Goal: Navigation & Orientation: Find specific page/section

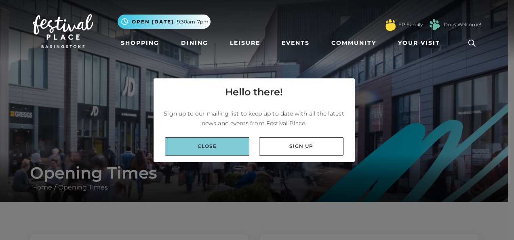
click at [233, 145] on link "Close" at bounding box center [207, 146] width 84 height 18
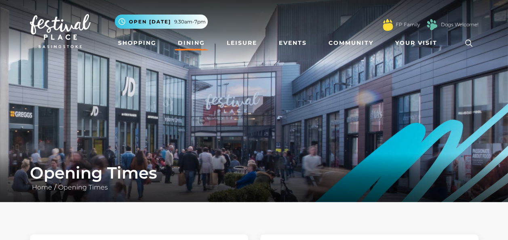
click at [191, 43] on link "Dining" at bounding box center [192, 43] width 34 height 15
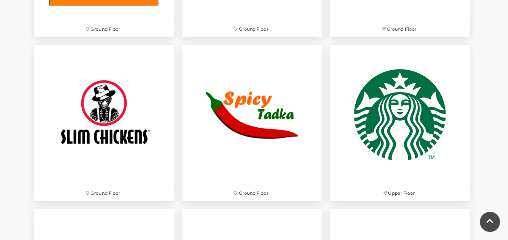
scroll to position [2465, 0]
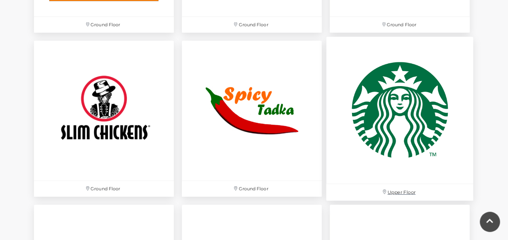
click at [411, 107] on img at bounding box center [399, 110] width 147 height 147
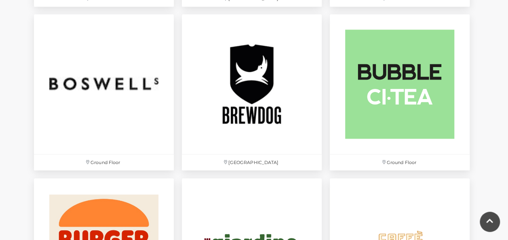
scroll to position [808, 0]
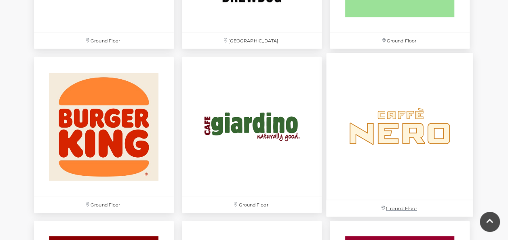
click at [405, 120] on img at bounding box center [399, 126] width 147 height 147
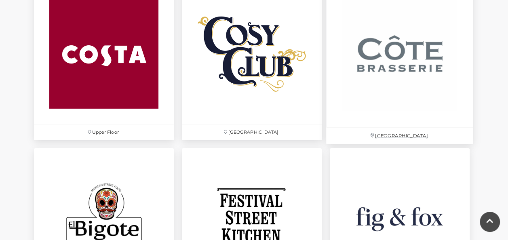
scroll to position [1212, 0]
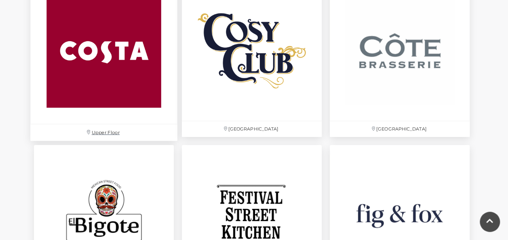
click at [112, 82] on img at bounding box center [103, 50] width 147 height 147
